Goal: Navigation & Orientation: Find specific page/section

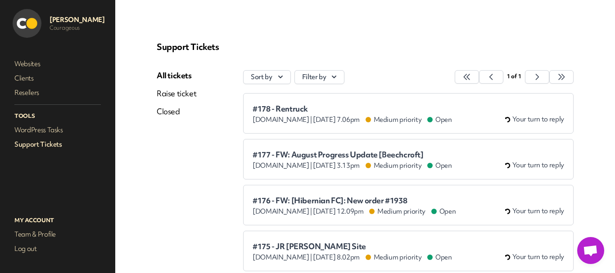
click at [276, 110] on span "#178 - Rentruck" at bounding box center [353, 108] width 200 height 9
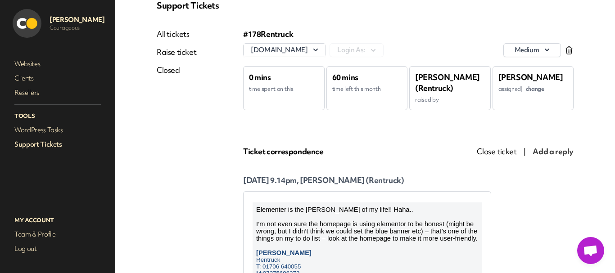
scroll to position [90, 0]
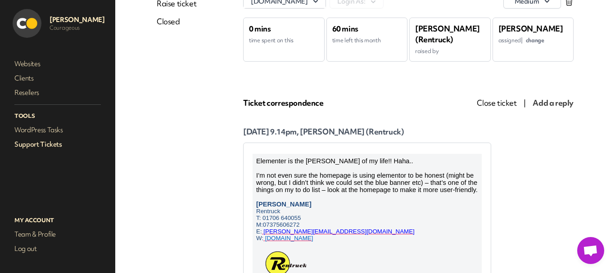
click at [21, 150] on link "Support Tickets" at bounding box center [58, 144] width 90 height 13
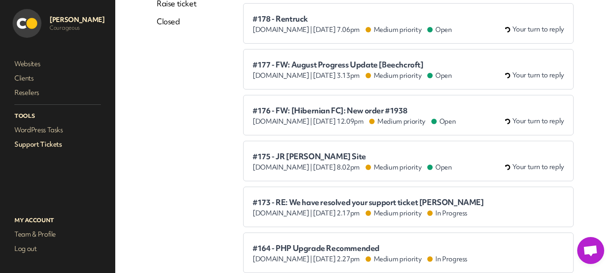
click at [318, 60] on div "#177 - FW: August Progress Update [Beechcroft] [DOMAIN_NAME] | [DATE] 3.13pm Me…" at bounding box center [409, 70] width 312 height 22
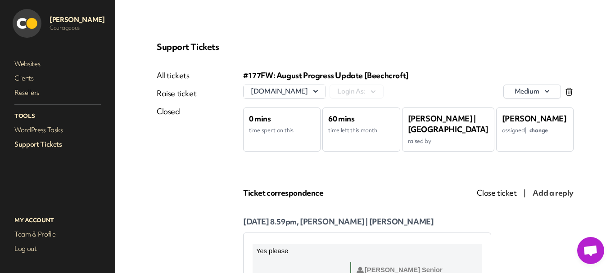
click at [26, 150] on link "Support Tickets" at bounding box center [58, 144] width 90 height 13
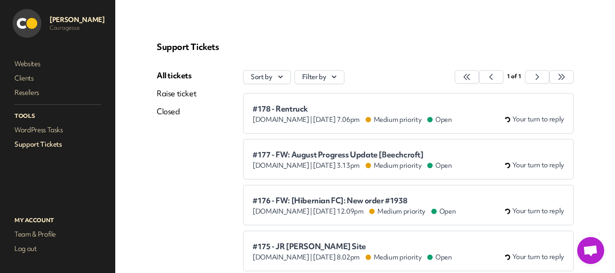
scroll to position [90, 0]
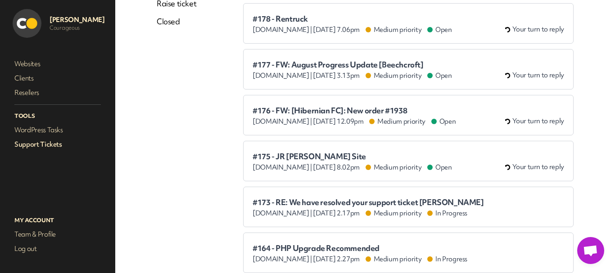
click at [277, 105] on div "#176 - FW: [Hibernian FC]: New order #1938 [DOMAIN_NAME] | [DATE] 12.09pm Mediu…" at bounding box center [409, 115] width 312 height 22
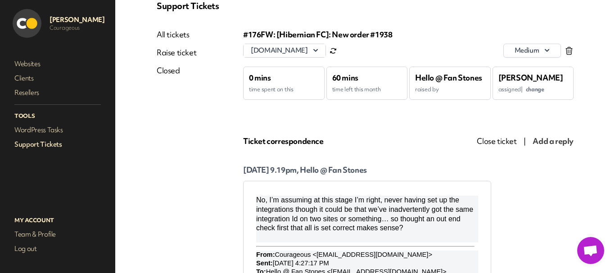
scroll to position [90, 0]
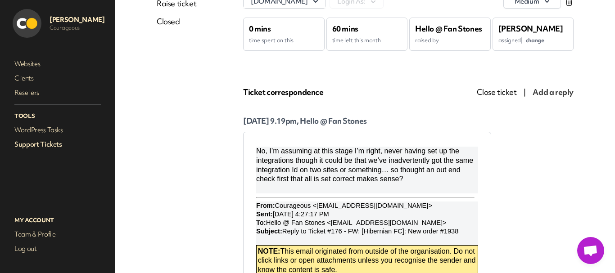
click at [52, 146] on link "Support Tickets" at bounding box center [58, 144] width 90 height 13
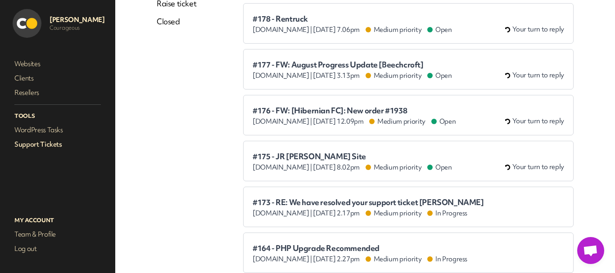
click at [278, 152] on div "#175 - JR [PERSON_NAME] Site [DOMAIN_NAME] | [DATE] 8.02pm Medium priority Open…" at bounding box center [409, 161] width 312 height 22
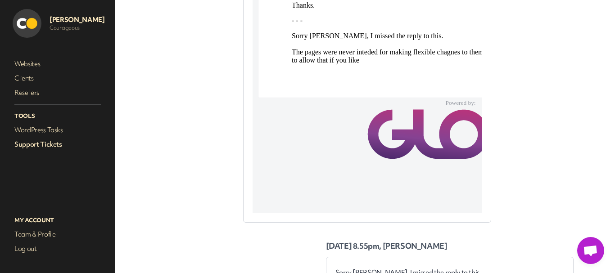
scroll to position [1036, 0]
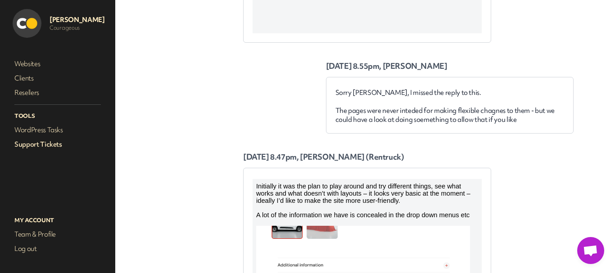
click at [41, 142] on link "Support Tickets" at bounding box center [58, 144] width 90 height 13
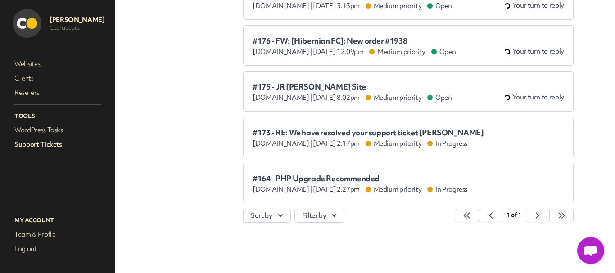
scroll to position [160, 0]
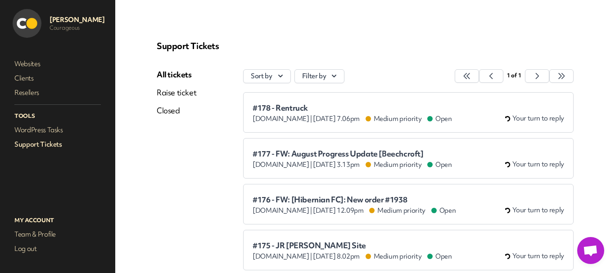
scroll to position [0, 0]
click at [50, 128] on link "WordPress Tasks" at bounding box center [58, 130] width 90 height 13
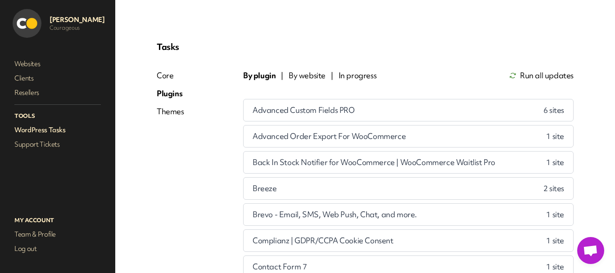
click at [167, 73] on div "Core" at bounding box center [170, 75] width 27 height 11
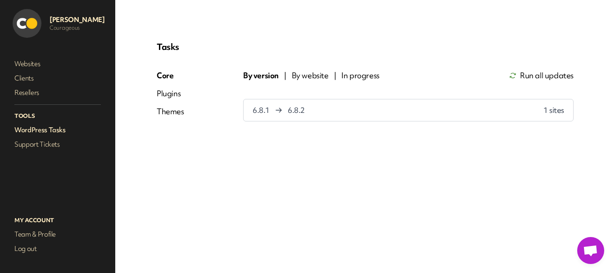
click at [166, 90] on div "Plugins" at bounding box center [170, 93] width 27 height 11
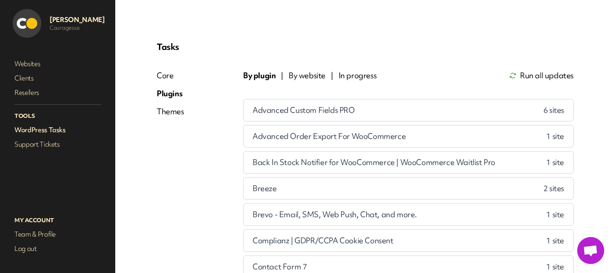
click at [168, 115] on div "Themes" at bounding box center [170, 111] width 27 height 11
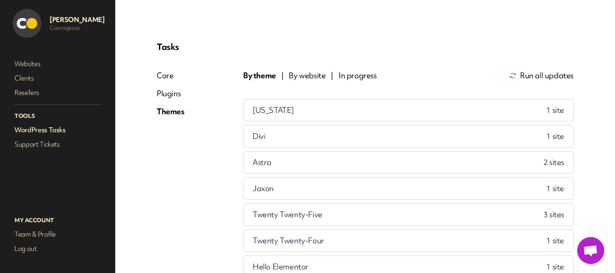
click at [168, 92] on div "Plugins" at bounding box center [171, 93] width 28 height 11
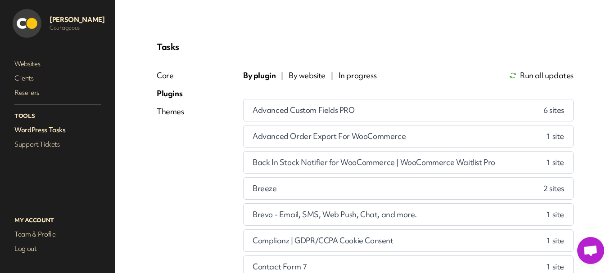
click at [167, 77] on div "Core" at bounding box center [170, 75] width 27 height 11
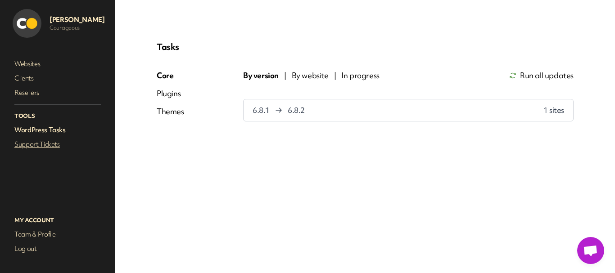
click at [47, 144] on link "Support Tickets" at bounding box center [58, 144] width 90 height 13
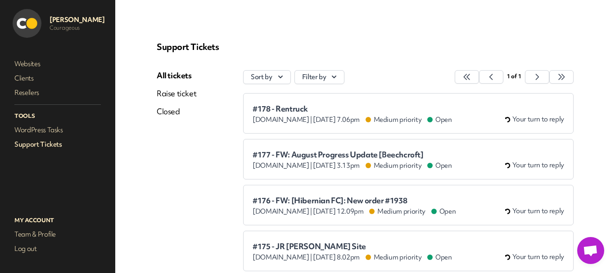
click at [195, 128] on div "All tickets Raise ticket Closed" at bounding box center [177, 231] width 40 height 322
click at [46, 132] on link "WordPress Tasks" at bounding box center [58, 130] width 90 height 13
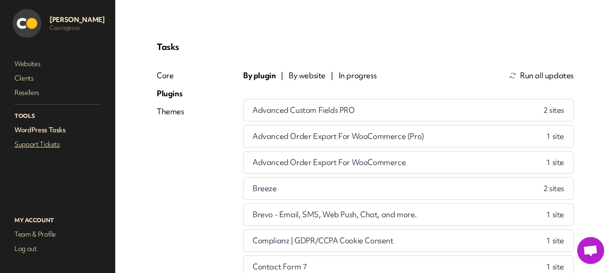
click at [50, 147] on link "Support Tickets" at bounding box center [58, 144] width 90 height 13
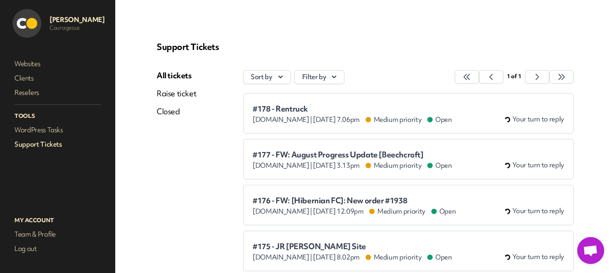
click at [194, 146] on div "All tickets Raise ticket Closed" at bounding box center [177, 231] width 40 height 322
click at [63, 130] on link "WordPress Tasks" at bounding box center [58, 130] width 90 height 13
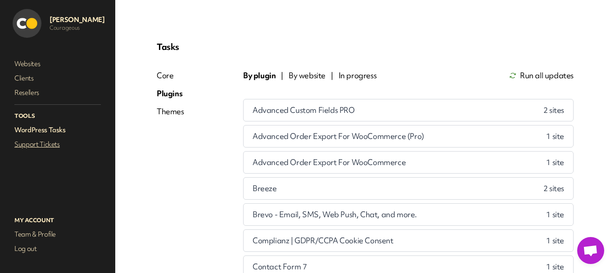
click at [50, 145] on link "Support Tickets" at bounding box center [58, 144] width 90 height 13
